Goal: Information Seeking & Learning: Check status

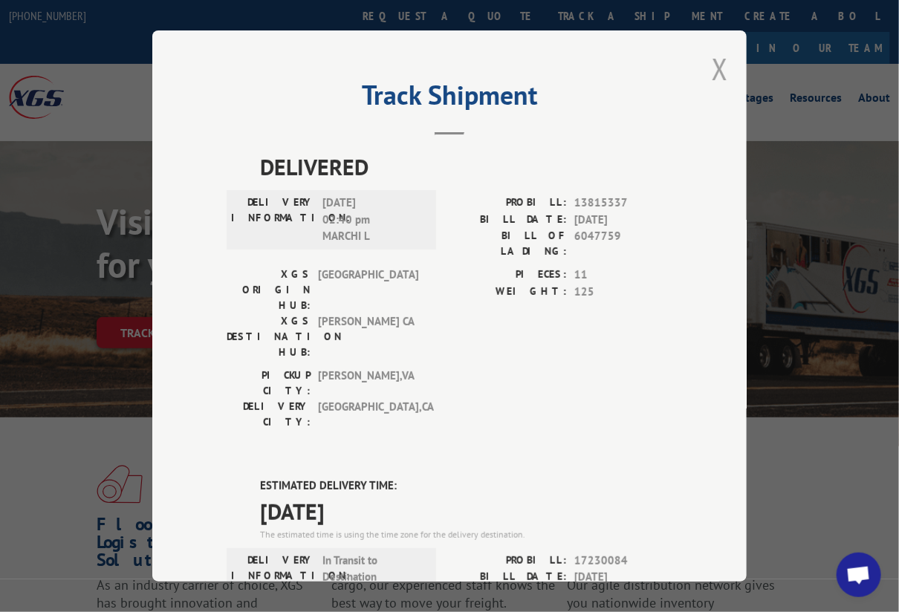
click at [713, 60] on button "Close modal" at bounding box center [720, 68] width 16 height 39
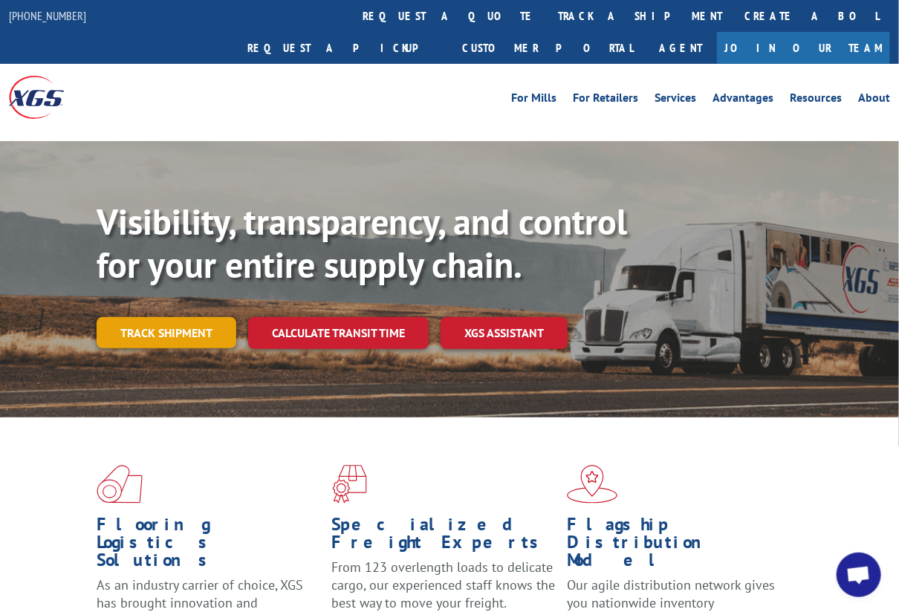
click at [191, 317] on link "Track shipment" at bounding box center [167, 332] width 140 height 31
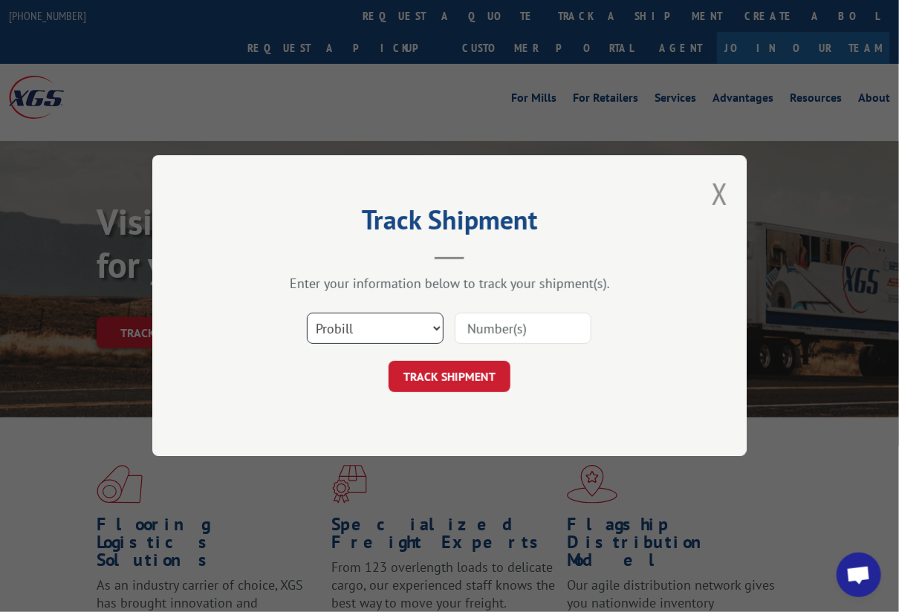
click at [363, 338] on select "Select category... Probill BOL PO" at bounding box center [375, 329] width 137 height 31
select select "bol"
click at [307, 314] on select "Select category... Probill BOL PO" at bounding box center [375, 329] width 137 height 31
click at [495, 314] on input at bounding box center [523, 329] width 137 height 31
type input "54396350"
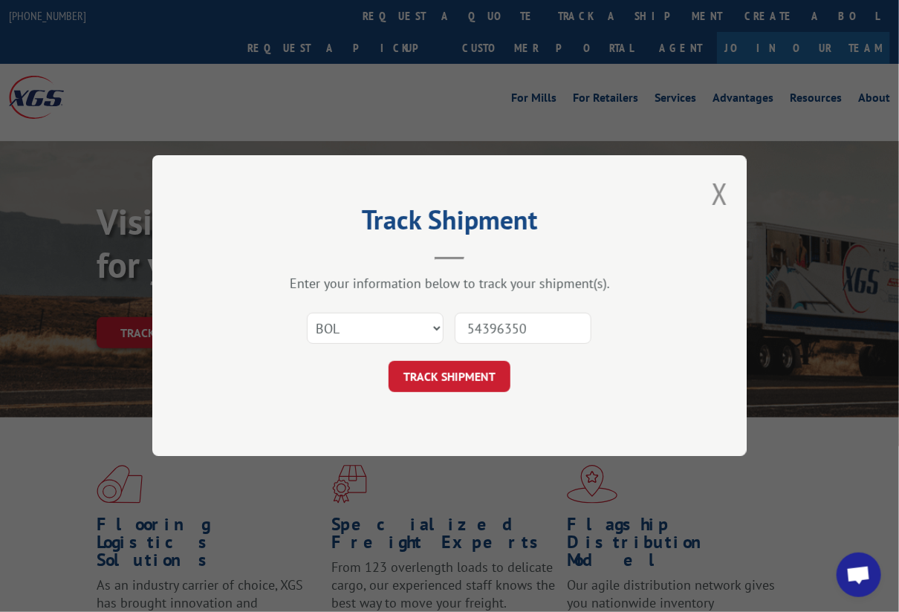
click button "TRACK SHIPMENT" at bounding box center [450, 377] width 122 height 31
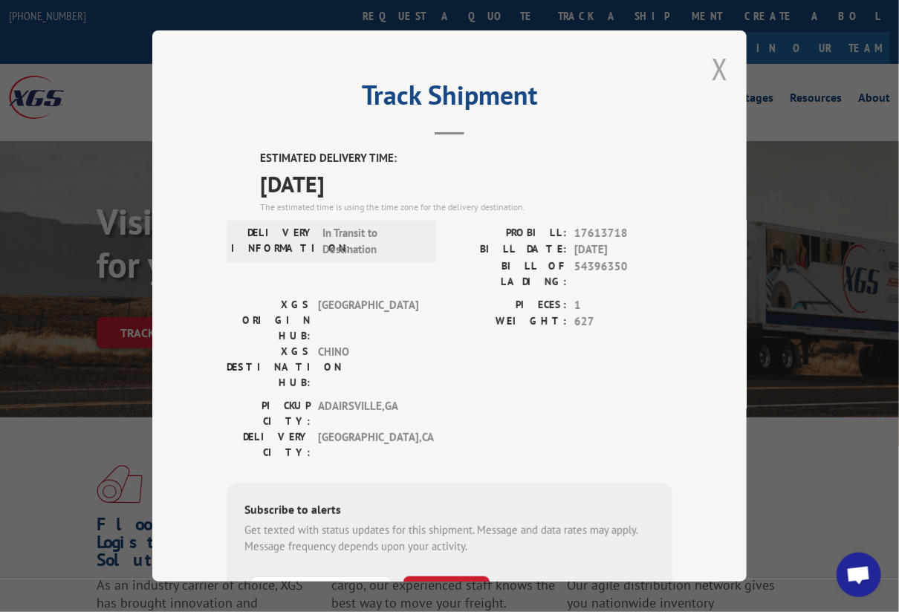
click at [712, 65] on button "Close modal" at bounding box center [720, 68] width 16 height 39
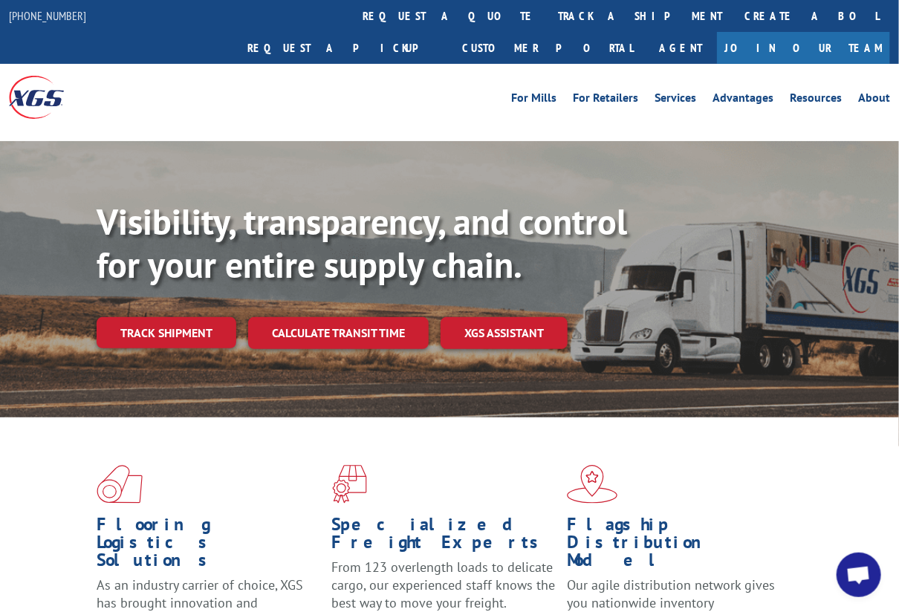
drag, startPoint x: 160, startPoint y: 301, endPoint x: 182, endPoint y: 319, distance: 28.5
click at [160, 317] on link "Track shipment" at bounding box center [167, 332] width 140 height 31
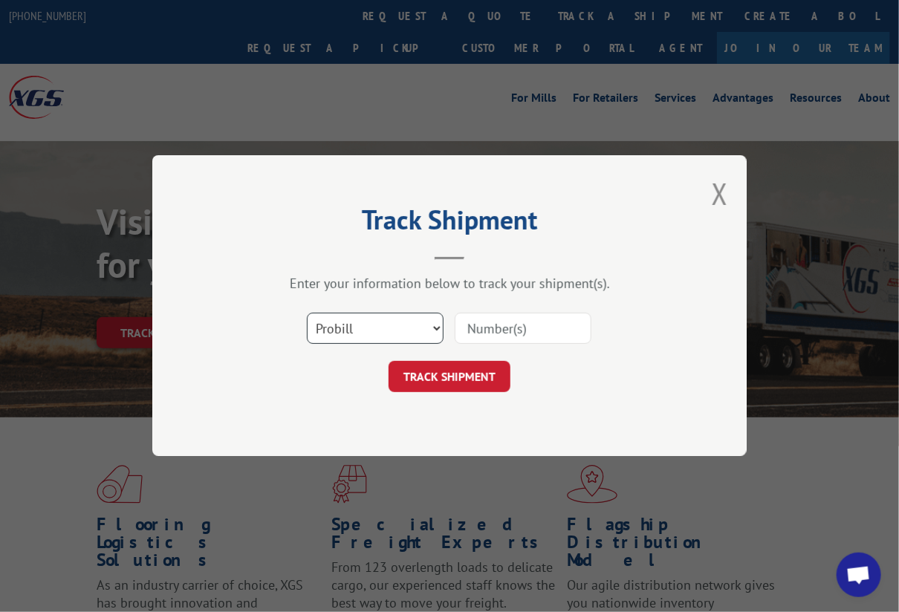
click at [377, 334] on select "Select category... Probill BOL PO" at bounding box center [375, 329] width 137 height 31
select select "bol"
click at [307, 314] on select "Select category... Probill BOL PO" at bounding box center [375, 329] width 137 height 31
click at [505, 325] on input at bounding box center [523, 329] width 137 height 31
type input "5"
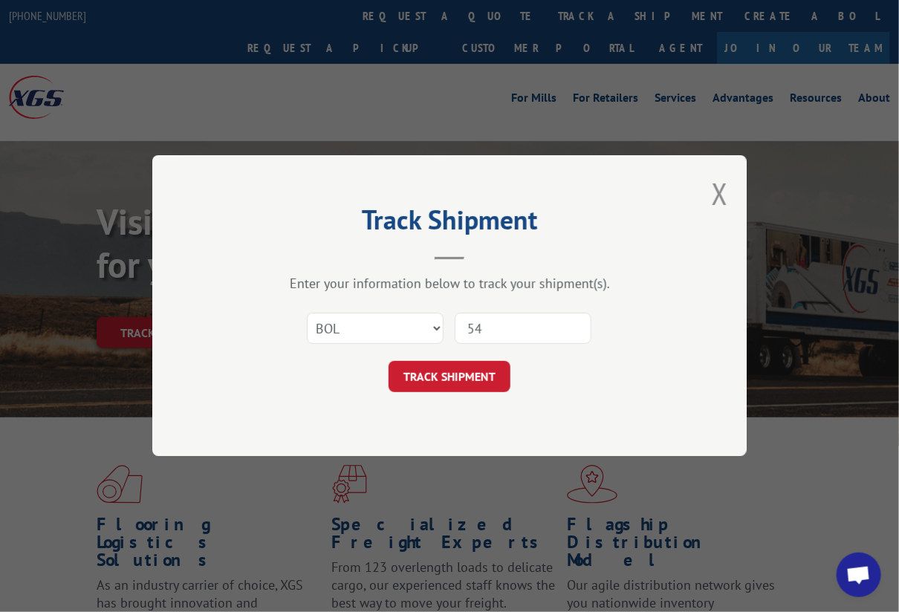
type input "5"
type input "54396351"
click button "TRACK SHIPMENT" at bounding box center [450, 377] width 122 height 31
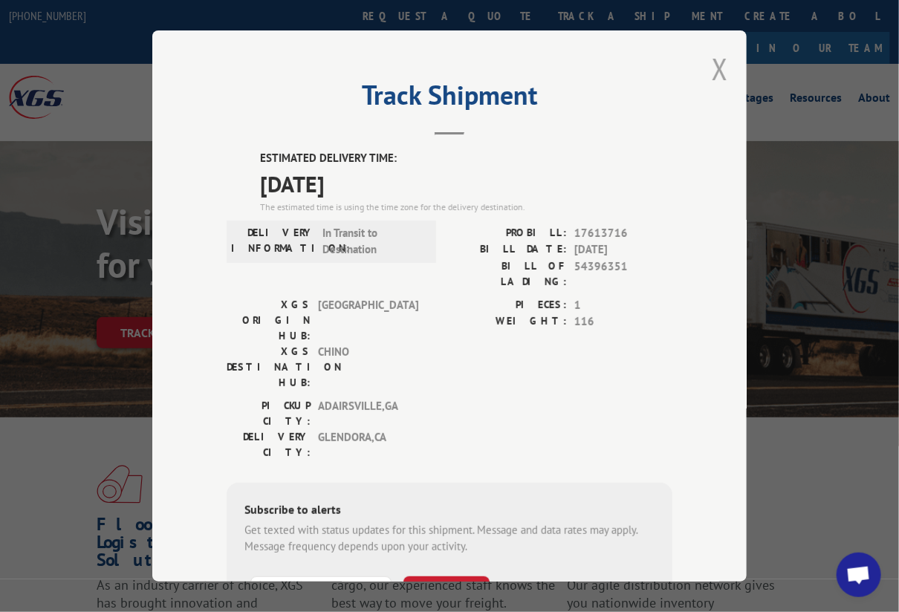
click at [713, 55] on button "Close modal" at bounding box center [720, 68] width 16 height 39
